Goal: Task Accomplishment & Management: Use online tool/utility

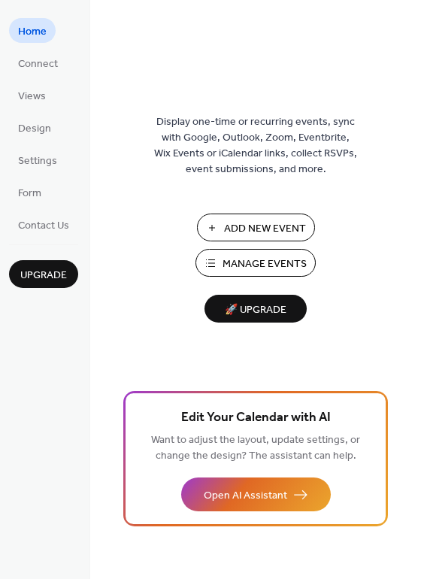
click at [269, 233] on span "Add New Event" at bounding box center [265, 229] width 82 height 16
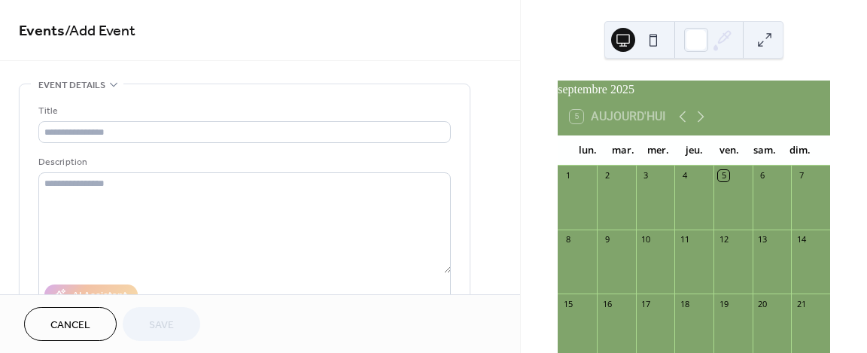
click at [756, 186] on div "6" at bounding box center [771, 175] width 39 height 20
click at [696, 125] on icon at bounding box center [700, 117] width 18 height 18
click at [681, 123] on icon at bounding box center [682, 116] width 7 height 11
click at [757, 181] on div "6" at bounding box center [762, 175] width 11 height 11
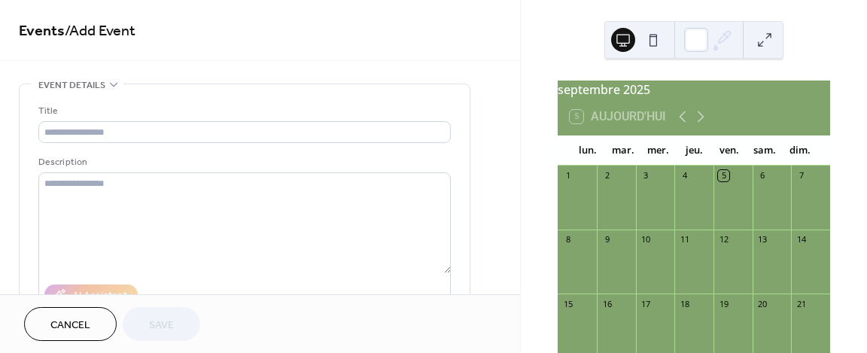
click at [757, 181] on div "6" at bounding box center [762, 175] width 11 height 11
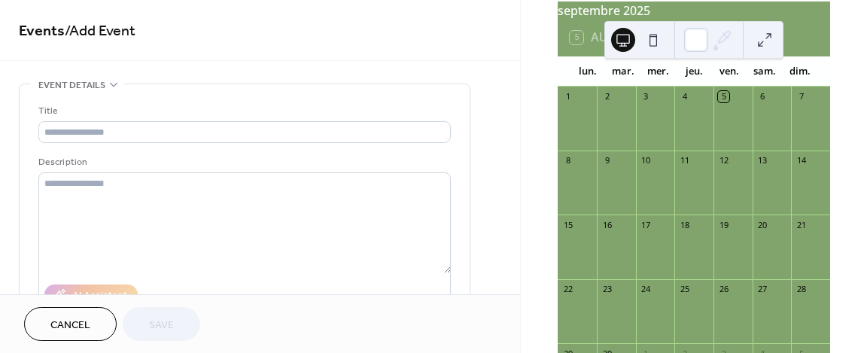
scroll to position [109, 0]
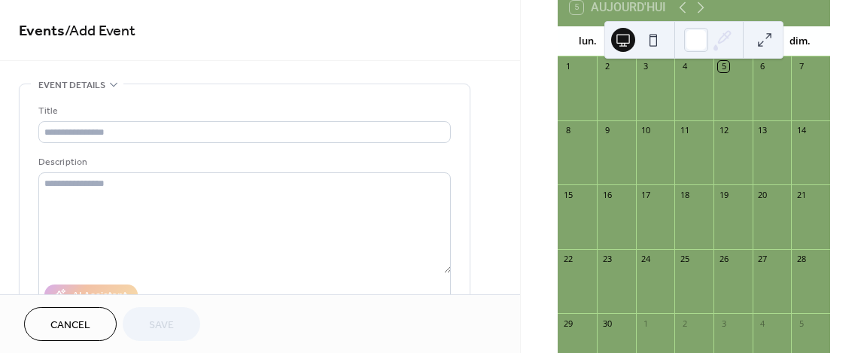
click at [755, 101] on div at bounding box center [771, 96] width 39 height 38
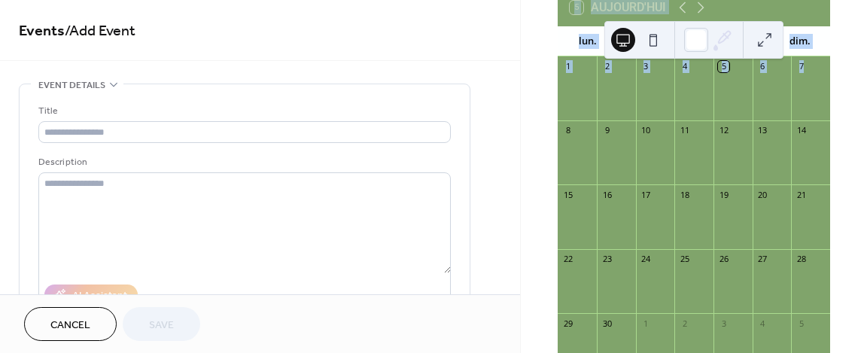
drag, startPoint x: 755, startPoint y: 101, endPoint x: 767, endPoint y: 41, distance: 60.6
click at [767, 41] on div "[DATE] 5 [DATE] lun. mar. mer. jeu. ven. sam. dim. 1 2 3 4 5 6 7 8 9 10 11 12 1…" at bounding box center [693, 176] width 347 height 353
